Goal: Browse casually

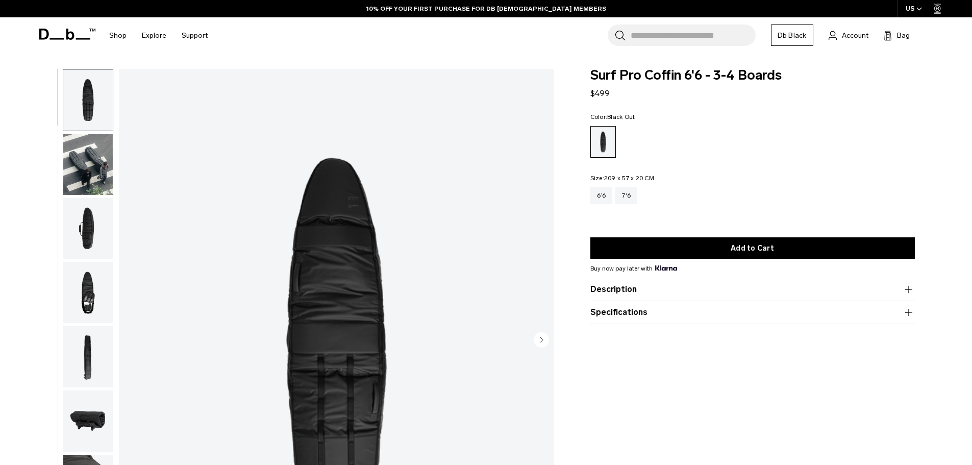
click at [82, 155] on img "button" at bounding box center [87, 164] width 49 height 61
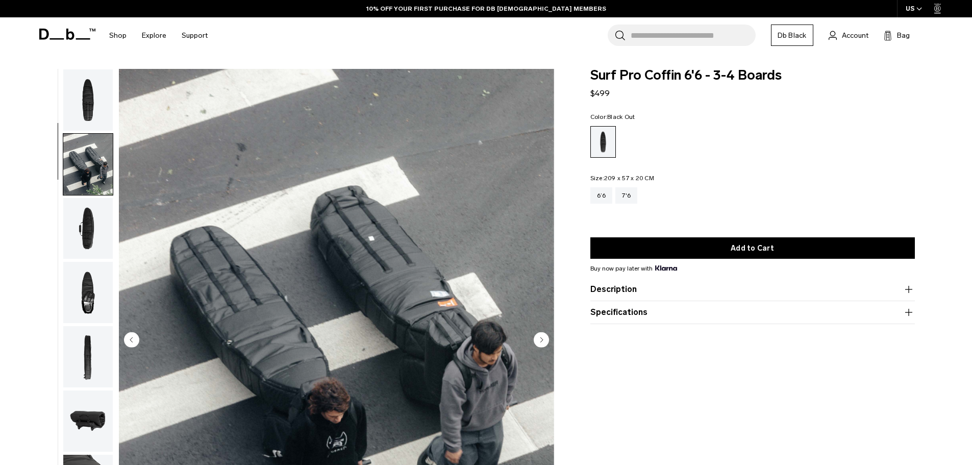
scroll to position [64, 0]
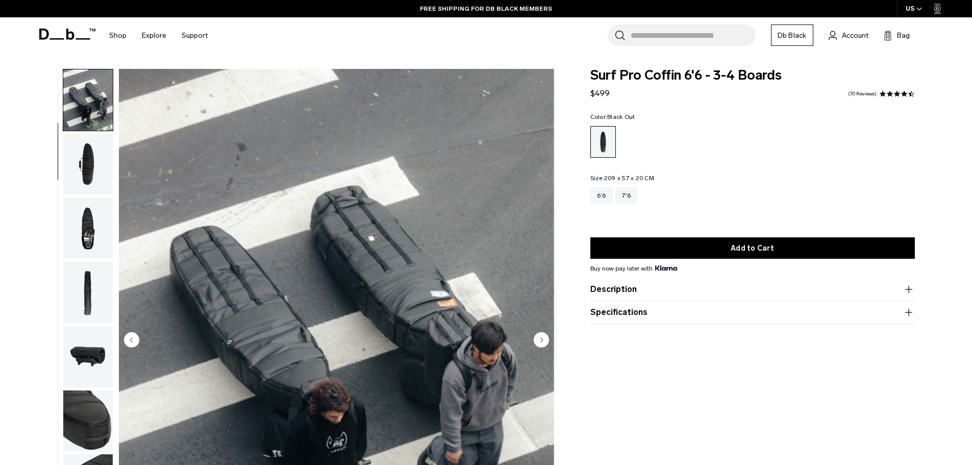
click at [97, 169] on img "button" at bounding box center [87, 164] width 49 height 61
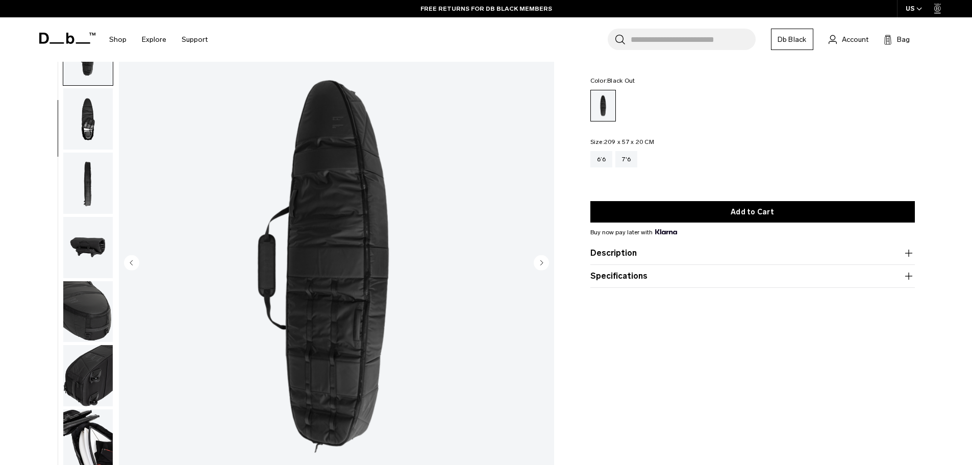
scroll to position [51, 0]
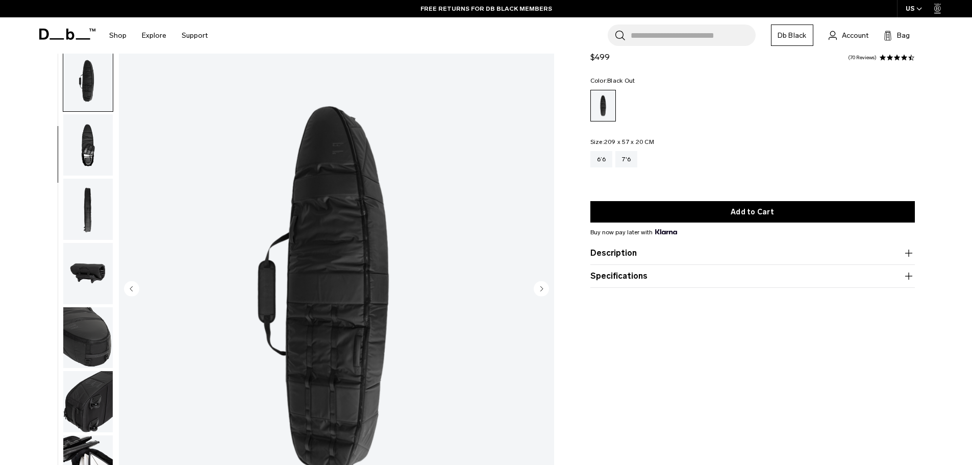
click at [93, 140] on img "button" at bounding box center [87, 144] width 49 height 61
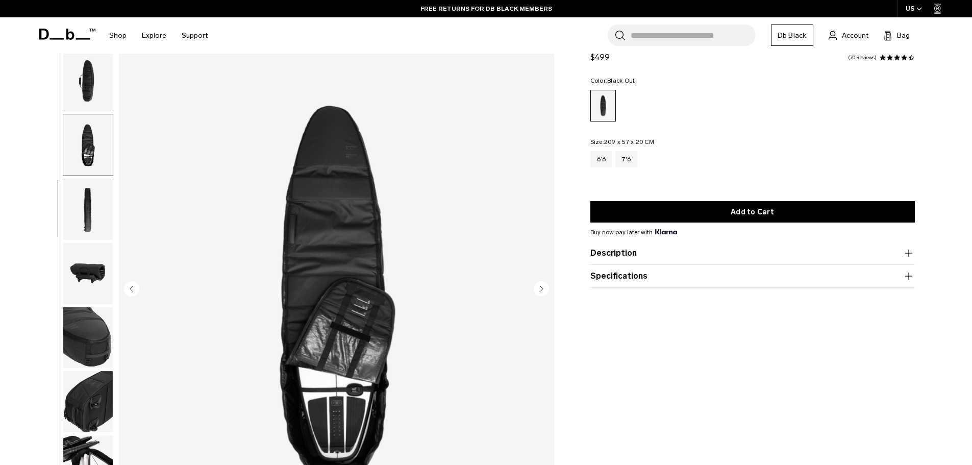
click at [85, 205] on img "button" at bounding box center [87, 209] width 49 height 61
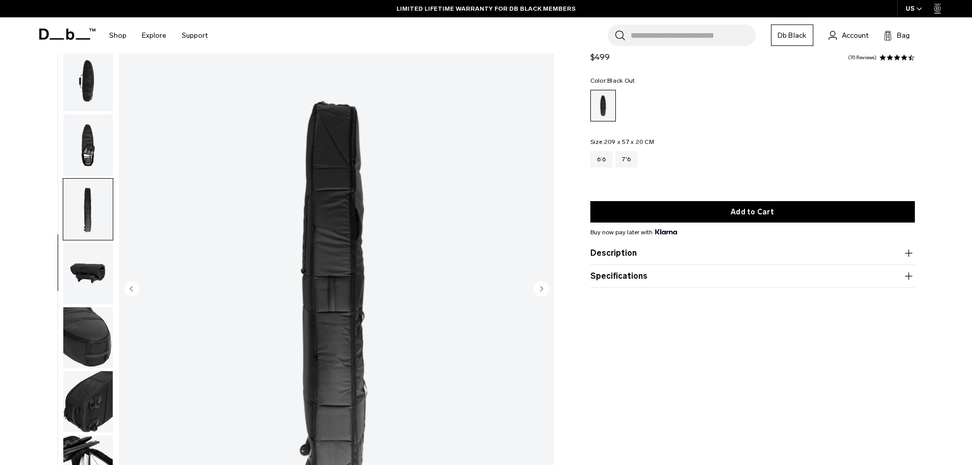
click at [85, 269] on img "button" at bounding box center [87, 273] width 49 height 61
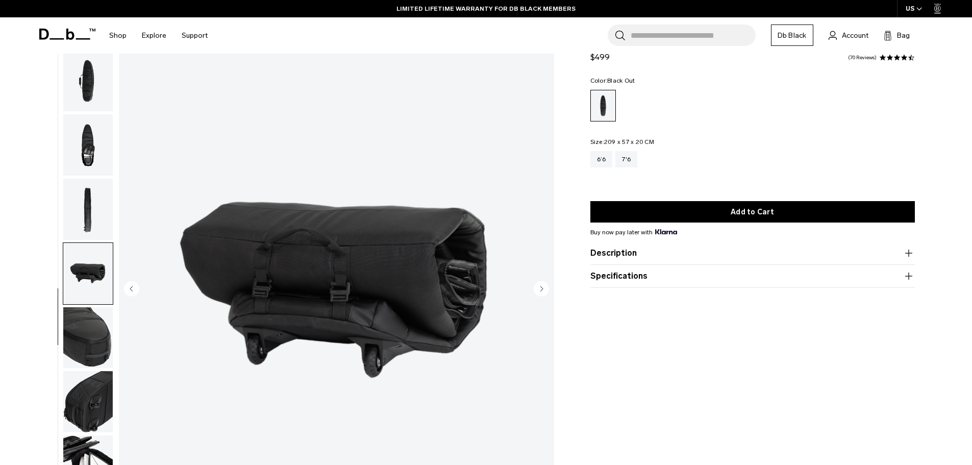
click at [96, 325] on img "button" at bounding box center [87, 337] width 49 height 61
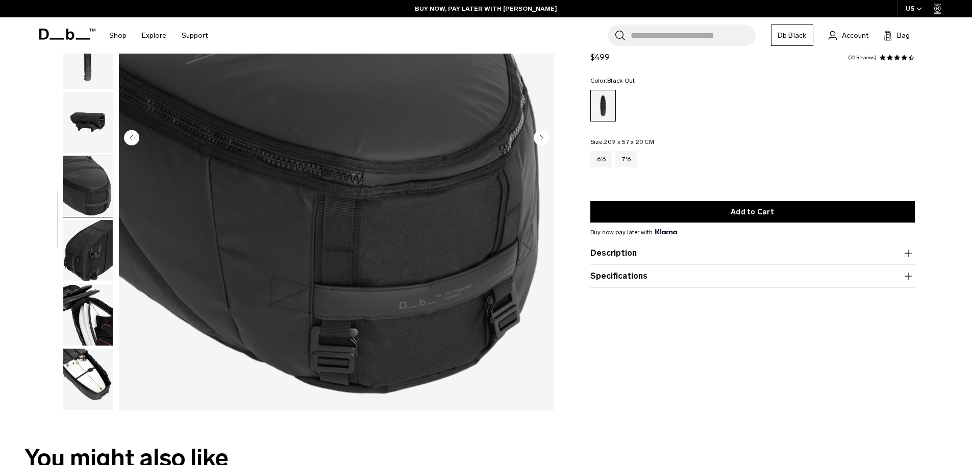
scroll to position [204, 0]
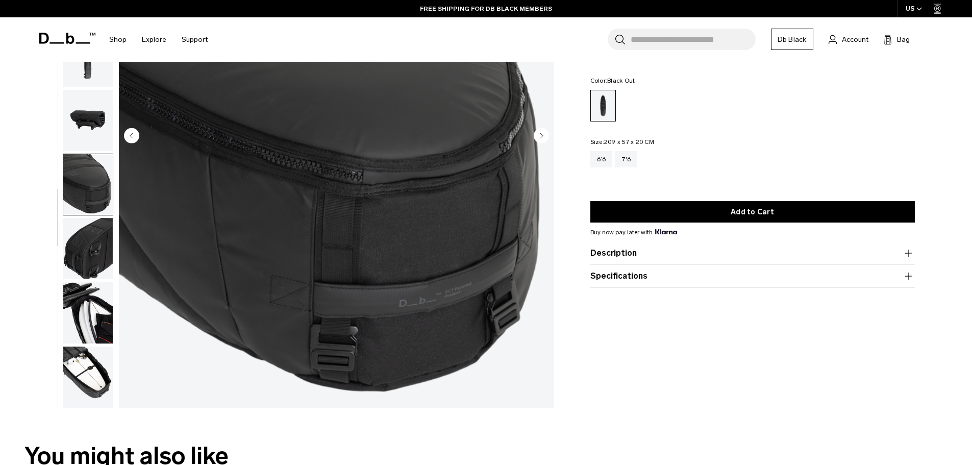
click at [92, 235] on img "button" at bounding box center [87, 248] width 49 height 61
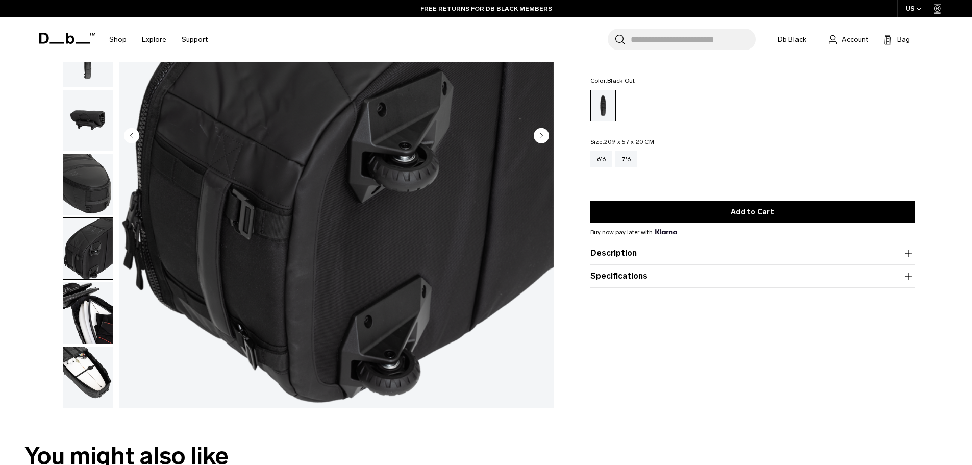
click at [86, 300] on img "button" at bounding box center [87, 312] width 49 height 61
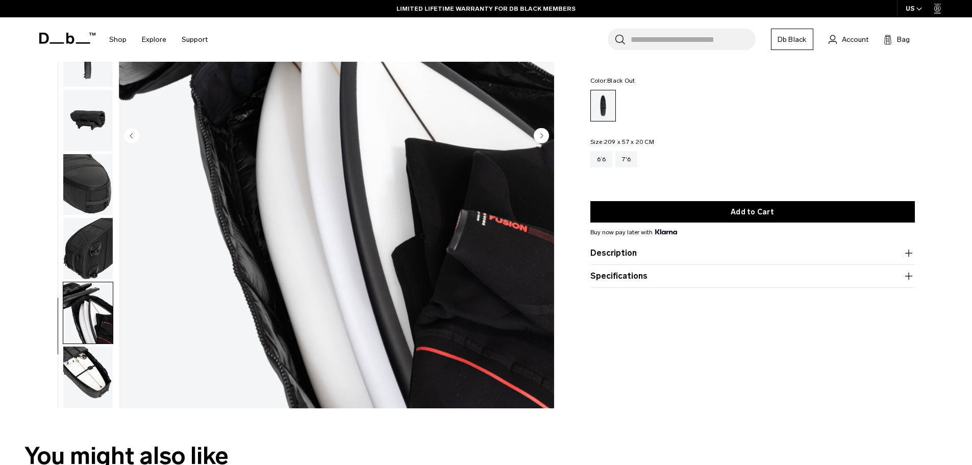
click at [108, 364] on img "button" at bounding box center [87, 376] width 49 height 61
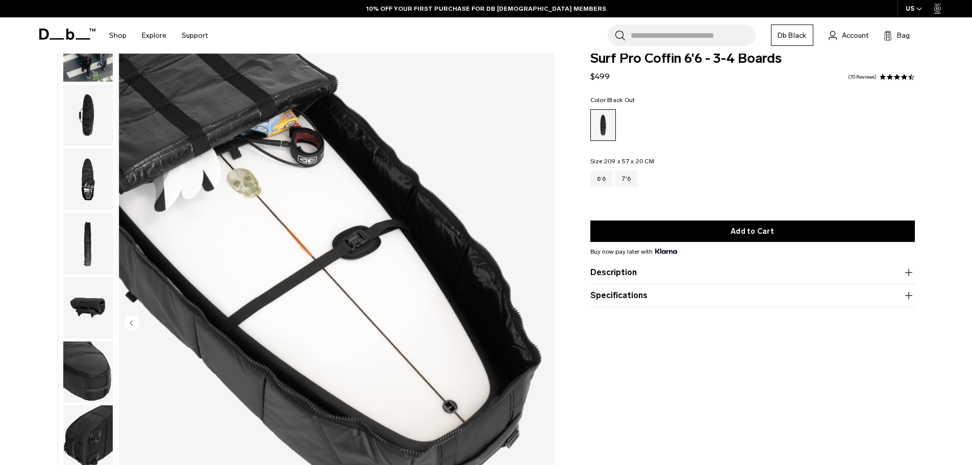
scroll to position [0, 0]
